Goal: Task Accomplishment & Management: Manage account settings

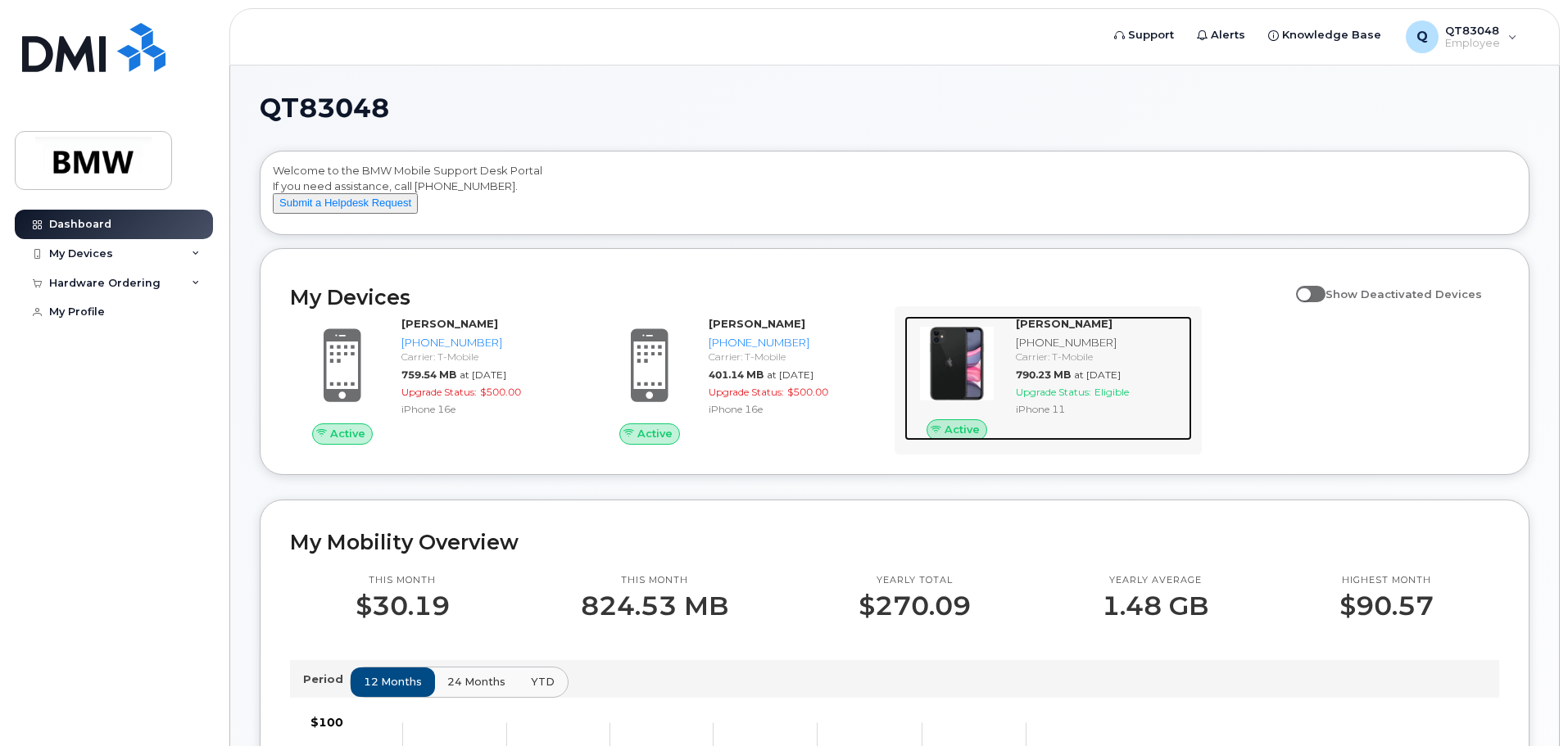
click at [1114, 440] on div "David Gillis 864-794-8821 Carrier: T-Mobile 790.23 MB at Sep 01, 2025 Upgrade S…" at bounding box center [1101, 378] width 183 height 125
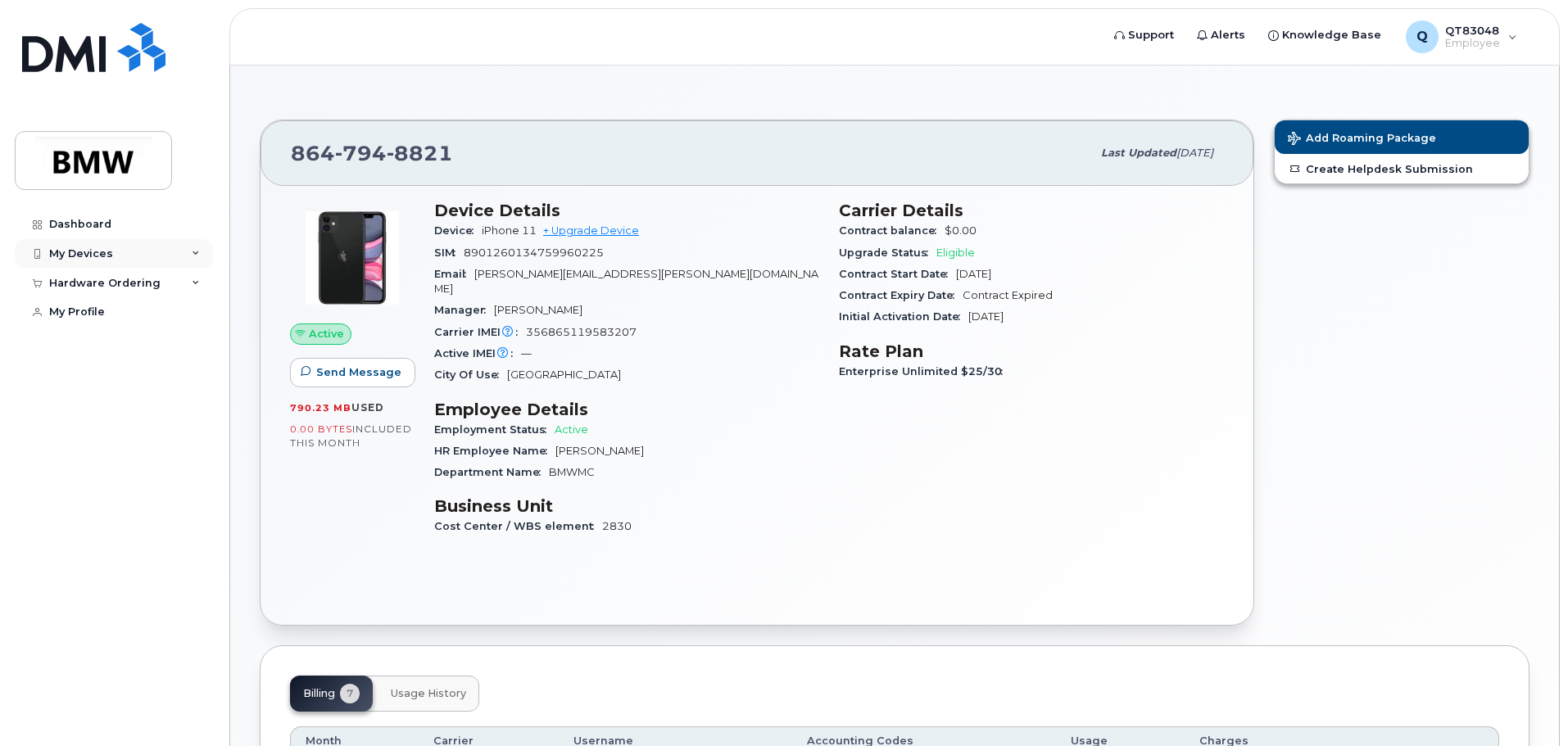
click at [195, 255] on icon at bounding box center [196, 254] width 8 height 8
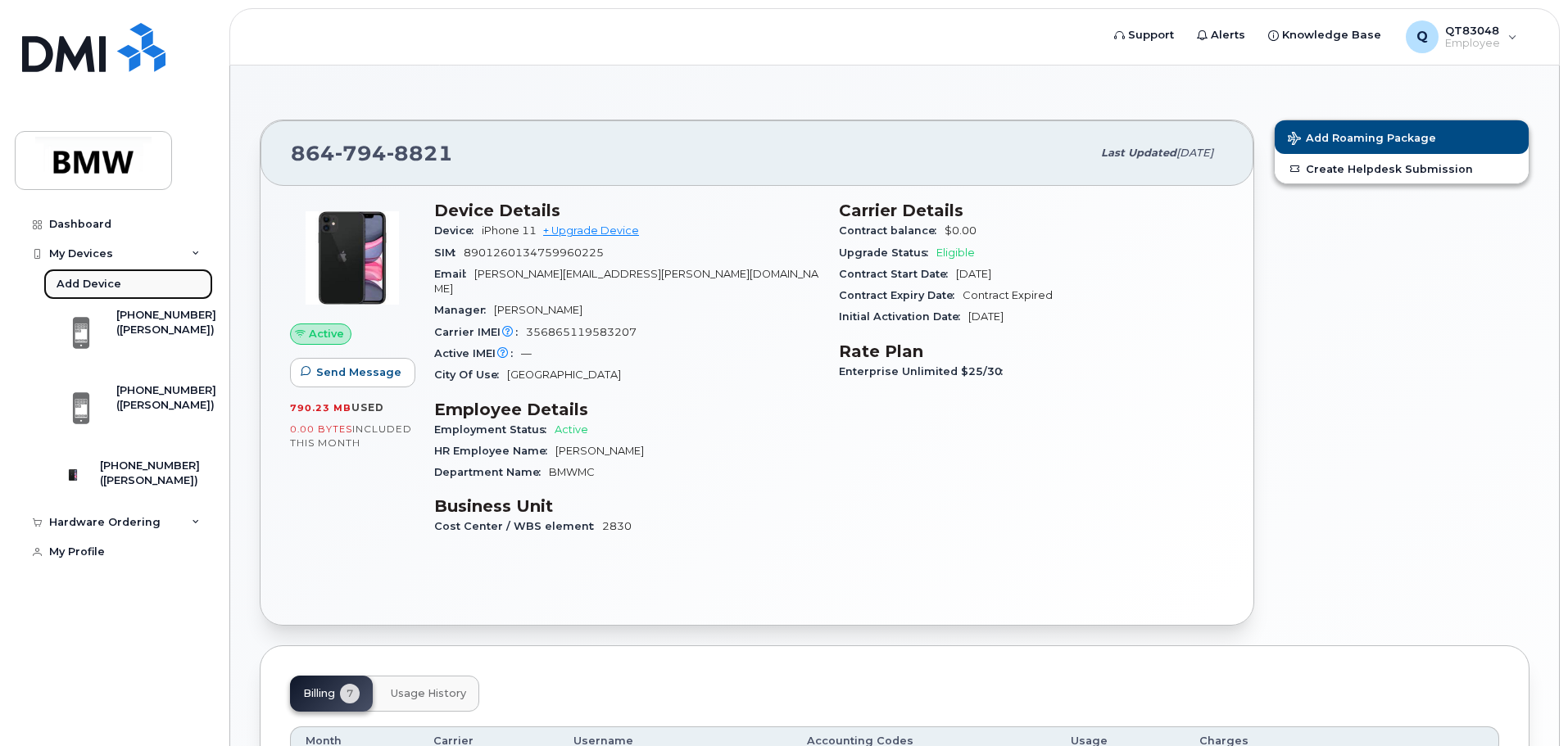
click at [104, 290] on div "Add Device" at bounding box center [88, 283] width 65 height 15
